Goal: Task Accomplishment & Management: Manage account settings

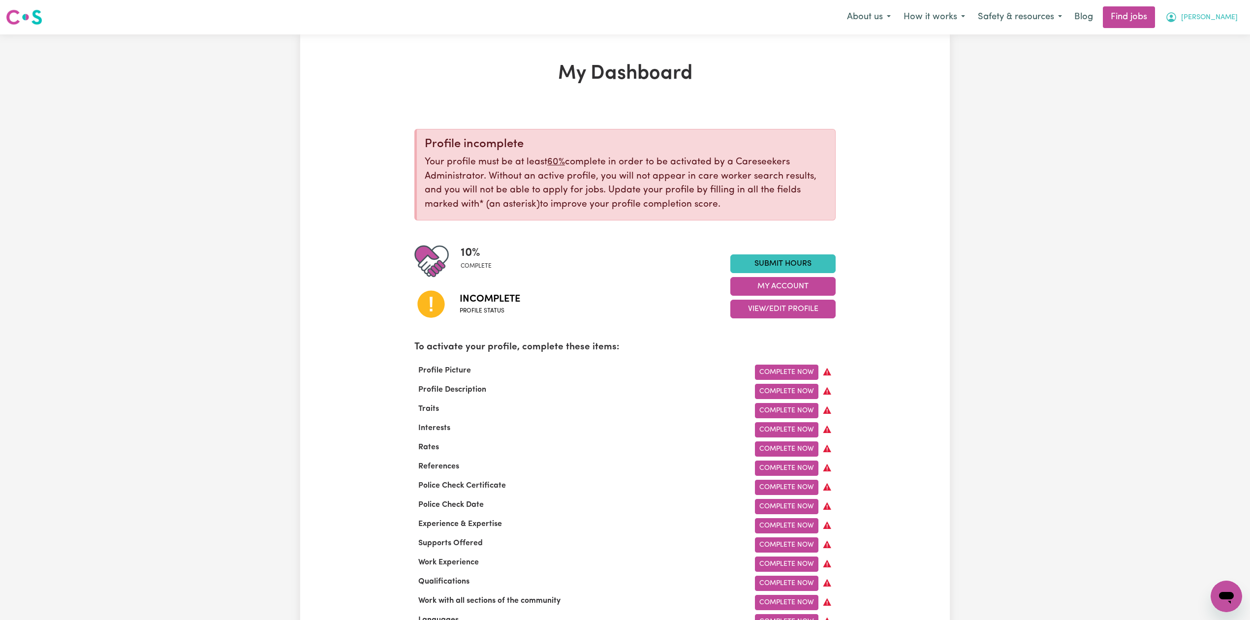
click at [1240, 22] on button "[PERSON_NAME]" at bounding box center [1201, 17] width 85 height 21
click at [1222, 74] on link "Logout" at bounding box center [1205, 75] width 78 height 19
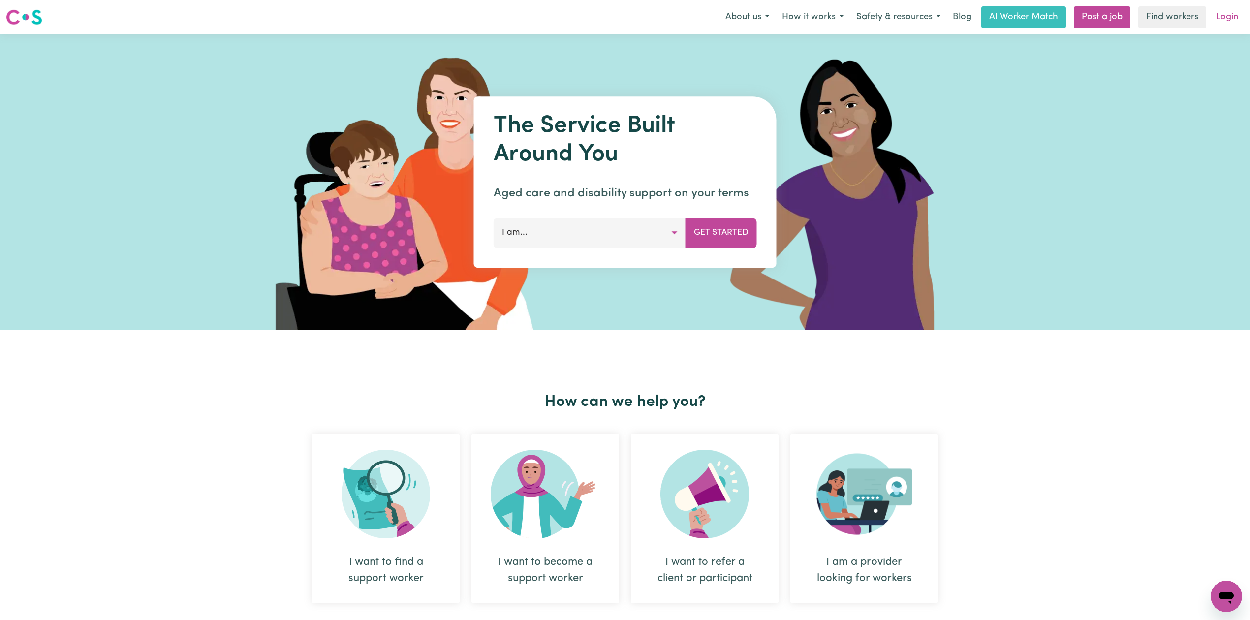
click at [1237, 18] on link "Login" at bounding box center [1227, 17] width 34 height 22
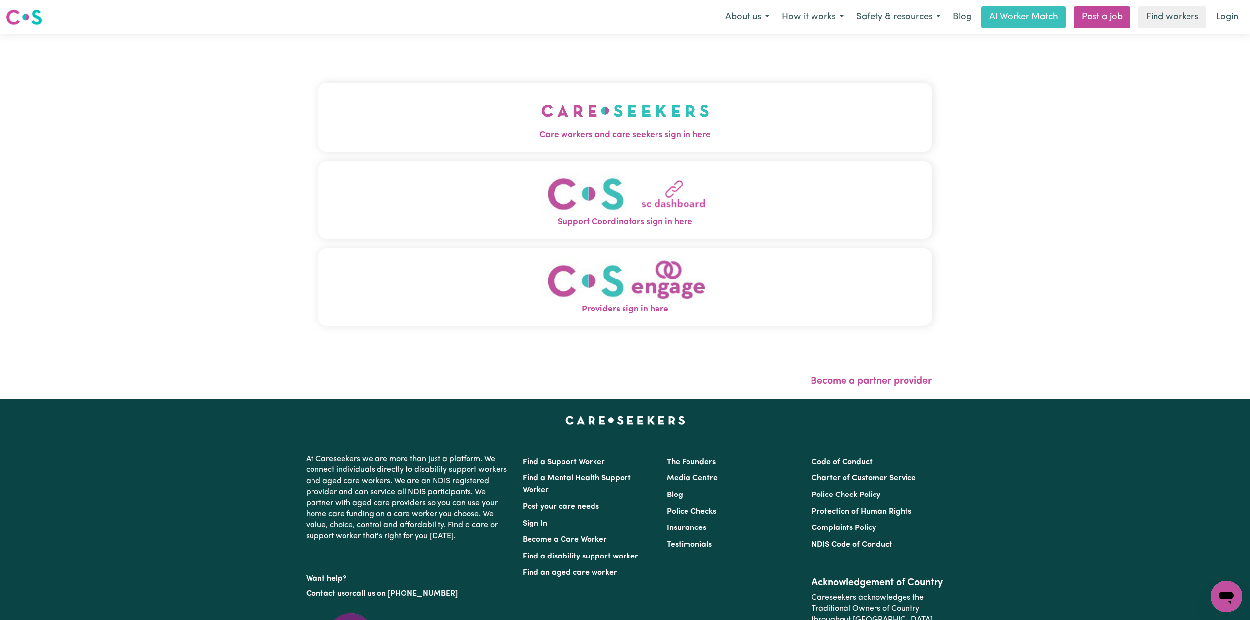
click at [871, 97] on div "Care workers and care seekers sign in here Support Coordinators sign in here Pr…" at bounding box center [624, 216] width 625 height 364
click at [690, 94] on img "Care workers and care seekers sign in here" at bounding box center [625, 111] width 168 height 36
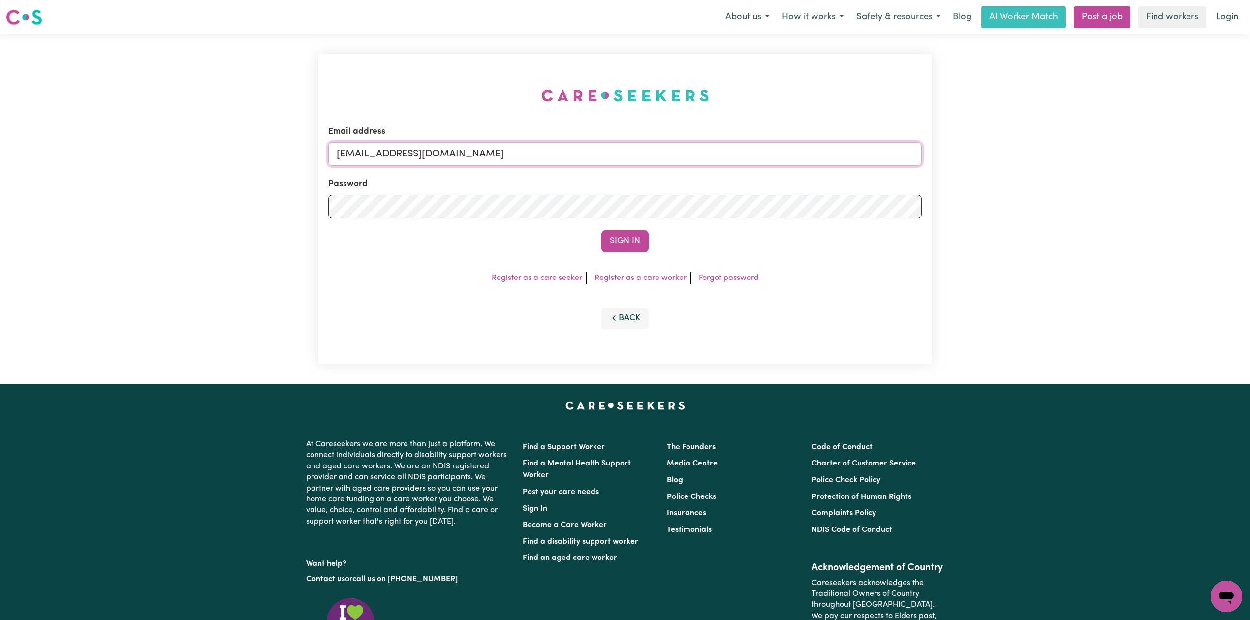
click at [458, 165] on input "[EMAIL_ADDRESS][DOMAIN_NAME]" at bounding box center [624, 154] width 593 height 24
drag, startPoint x: 389, startPoint y: 149, endPoint x: 662, endPoint y: 157, distance: 273.3
click at [662, 157] on input "Superuser~[EMAIL_ADDRESS][DOMAIN_NAME]" at bounding box center [624, 154] width 593 height 24
type input "Superuser~[EMAIL_ADDRESS][DOMAIN_NAME]"
click at [619, 243] on button "Sign In" at bounding box center [624, 241] width 47 height 22
